Goal: Task Accomplishment & Management: Use online tool/utility

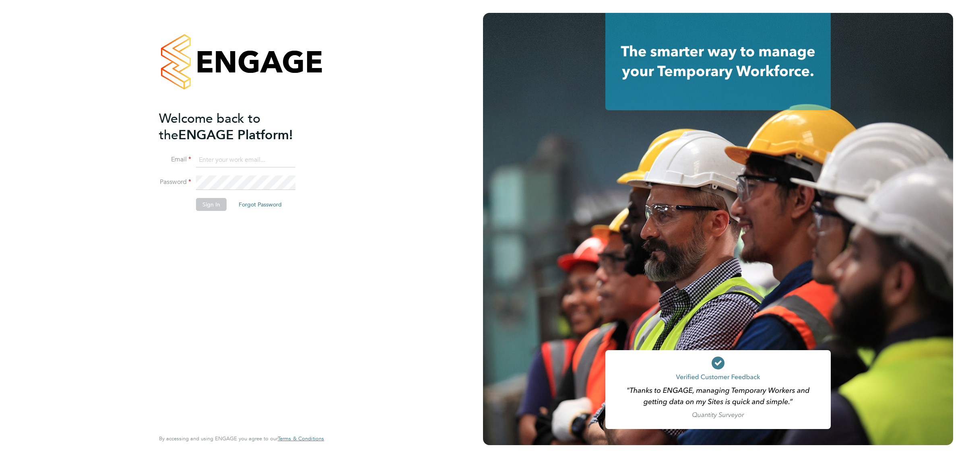
type input "bperkin@psrsolutions.co.uk"
click at [200, 205] on button "Sign In" at bounding box center [211, 204] width 31 height 13
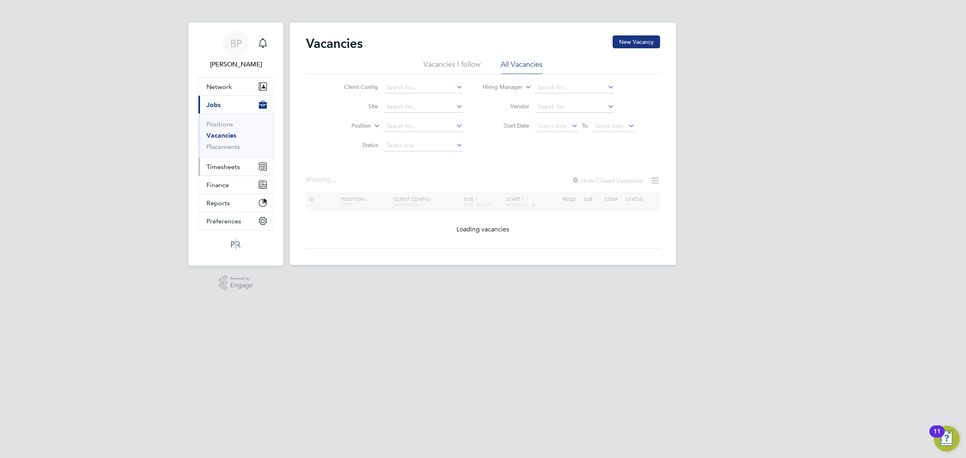
click at [230, 167] on span "Timesheets" at bounding box center [222, 167] width 33 height 8
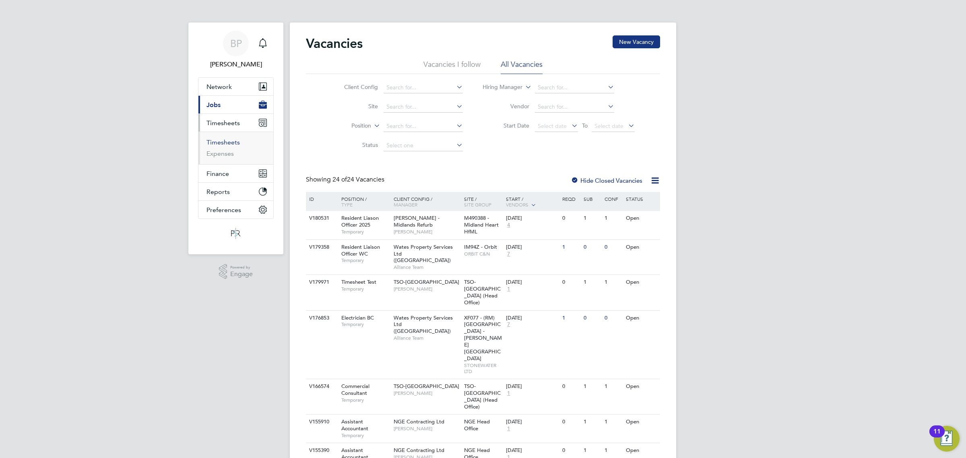
click at [225, 144] on link "Timesheets" at bounding box center [222, 142] width 33 height 8
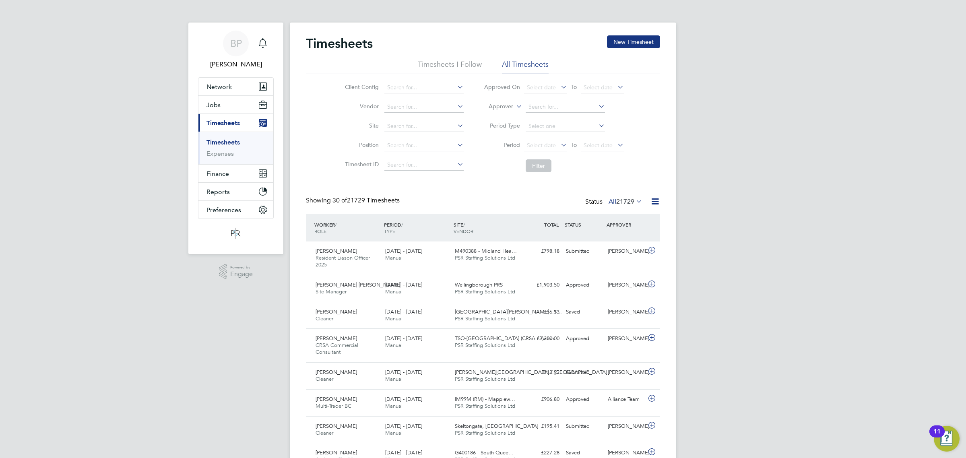
click at [653, 202] on icon at bounding box center [655, 201] width 10 height 10
click at [582, 219] on li "Export Timesheets" at bounding box center [604, 220] width 107 height 11
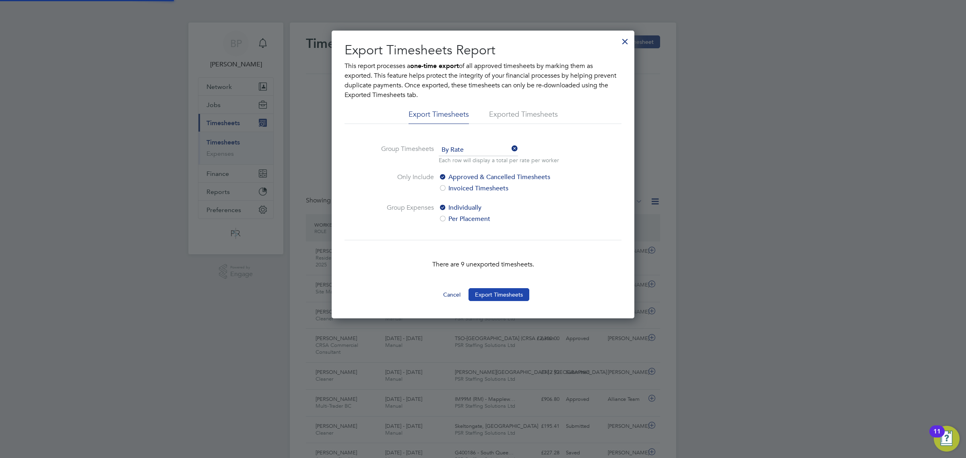
click at [502, 296] on button "Export Timesheets" at bounding box center [499, 294] width 61 height 13
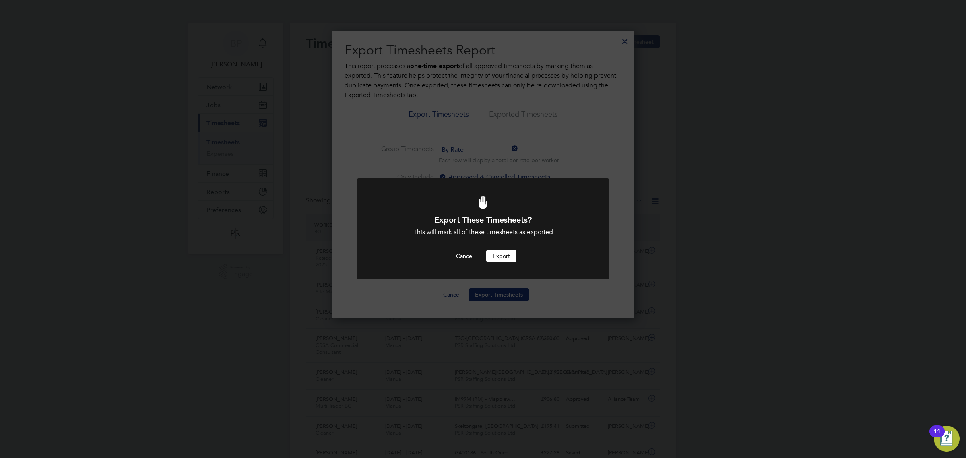
click at [504, 256] on button "Export" at bounding box center [501, 256] width 30 height 13
